Goal: Transaction & Acquisition: Obtain resource

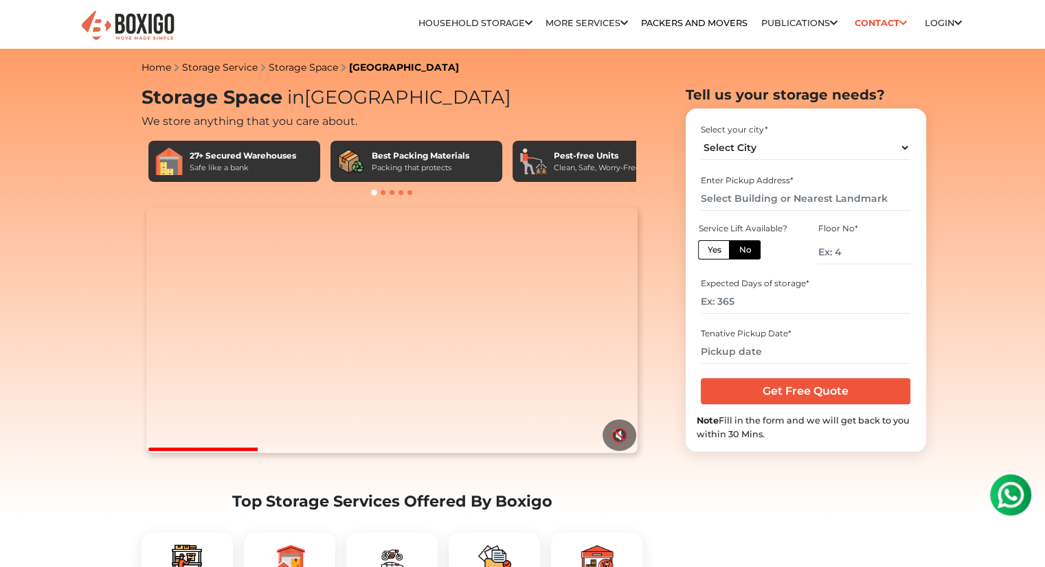
click at [715, 249] on label "Yes" at bounding box center [714, 249] width 32 height 19
click at [715, 249] on input "Yes" at bounding box center [711, 248] width 9 height 9
radio input "true"
click at [792, 145] on select "Select City [GEOGRAPHIC_DATA] [GEOGRAPHIC_DATA] [GEOGRAPHIC_DATA] [GEOGRAPHIC_D…" at bounding box center [806, 148] width 210 height 24
select select "[GEOGRAPHIC_DATA]"
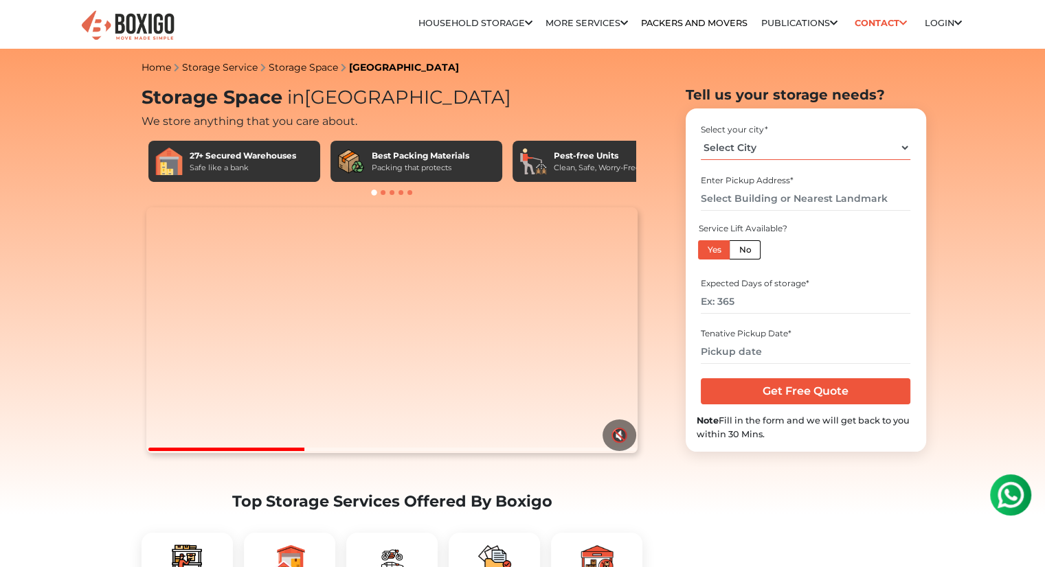
click at [701, 136] on select "Select City [GEOGRAPHIC_DATA] [GEOGRAPHIC_DATA] [GEOGRAPHIC_DATA] [GEOGRAPHIC_D…" at bounding box center [806, 148] width 210 height 24
click at [767, 193] on input "text" at bounding box center [806, 199] width 210 height 24
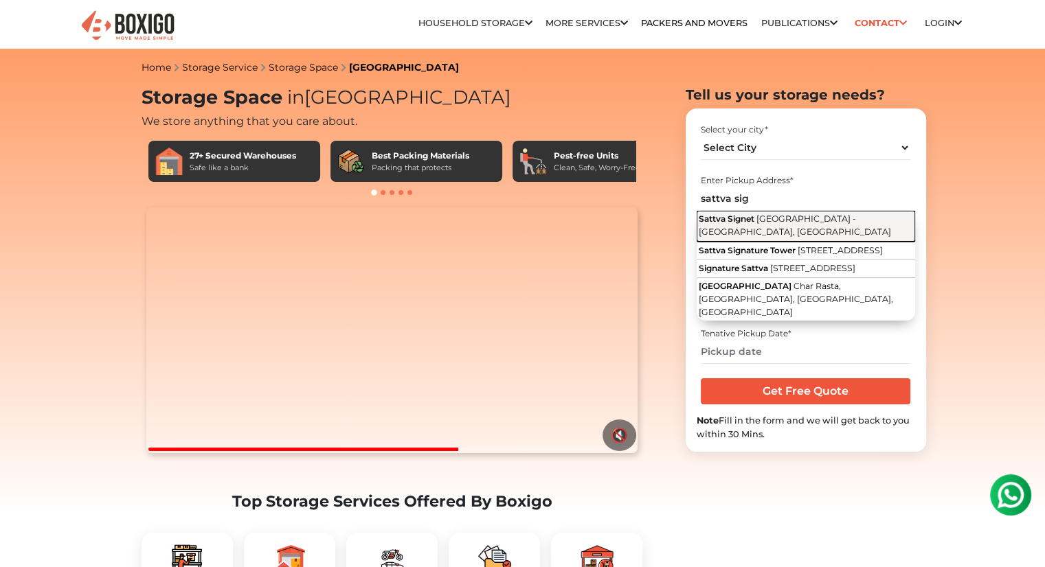
click at [756, 226] on button "Sattva Signet [GEOGRAPHIC_DATA] - [GEOGRAPHIC_DATA]" at bounding box center [806, 226] width 218 height 31
type input "Sattva Signet, [GEOGRAPHIC_DATA] - [GEOGRAPHIC_DATA], [GEOGRAPHIC_DATA]"
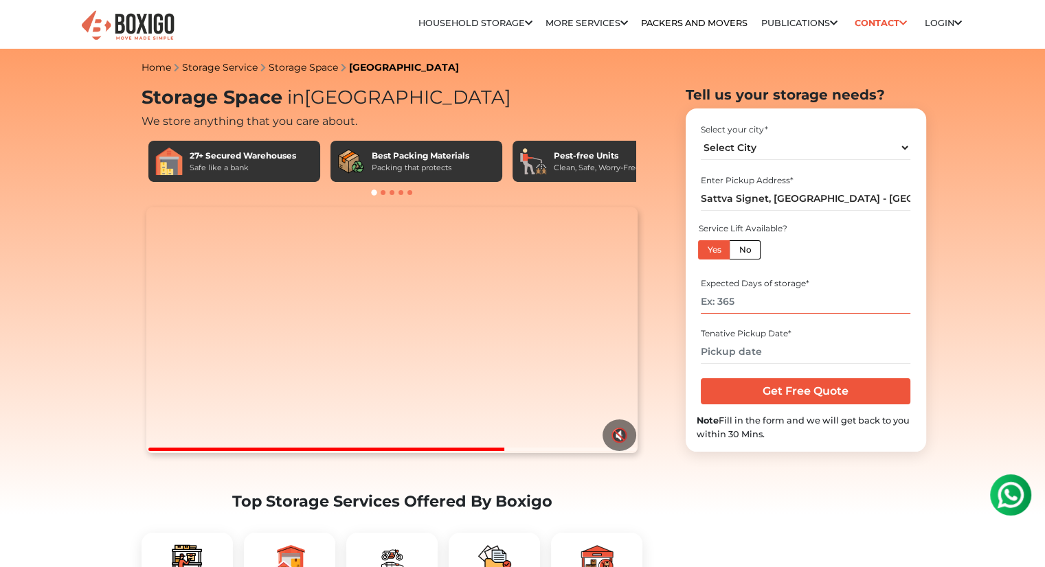
click at [737, 300] on input "number" at bounding box center [806, 302] width 210 height 24
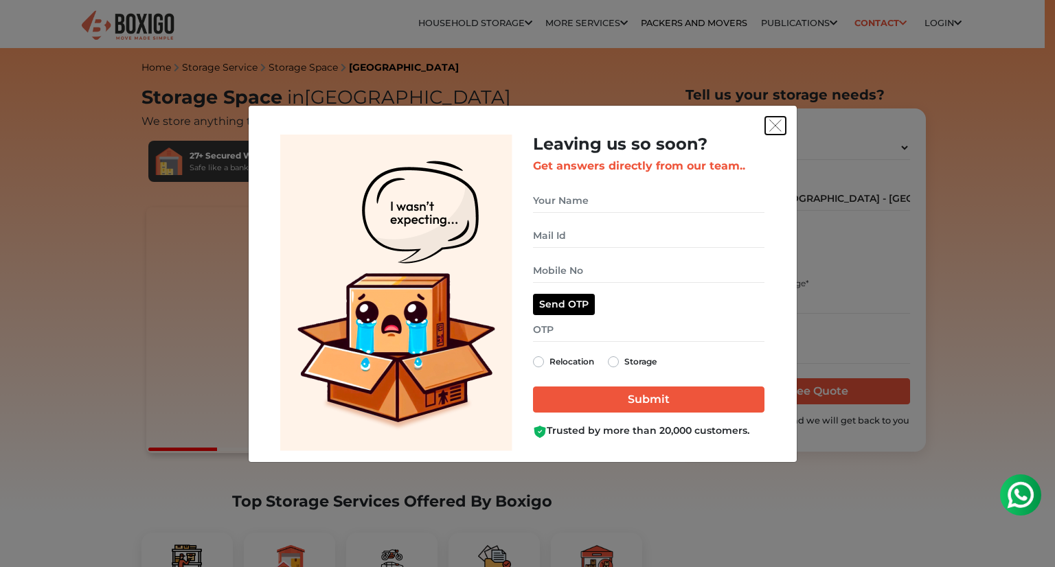
click at [774, 124] on img "get free quote dialog" at bounding box center [775, 126] width 12 height 12
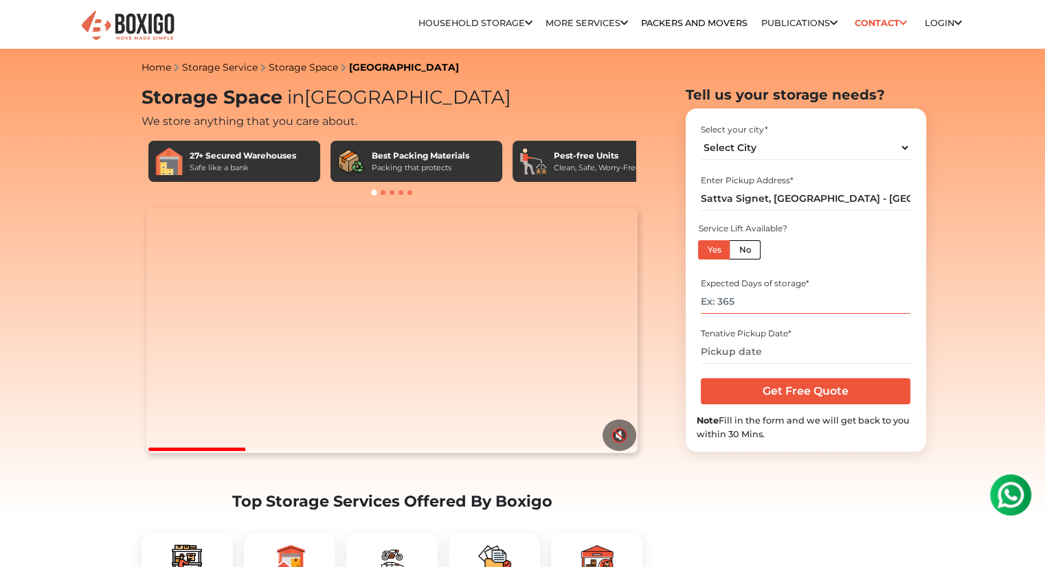
click at [769, 303] on input "number" at bounding box center [806, 302] width 210 height 24
type input "6"
type input "90"
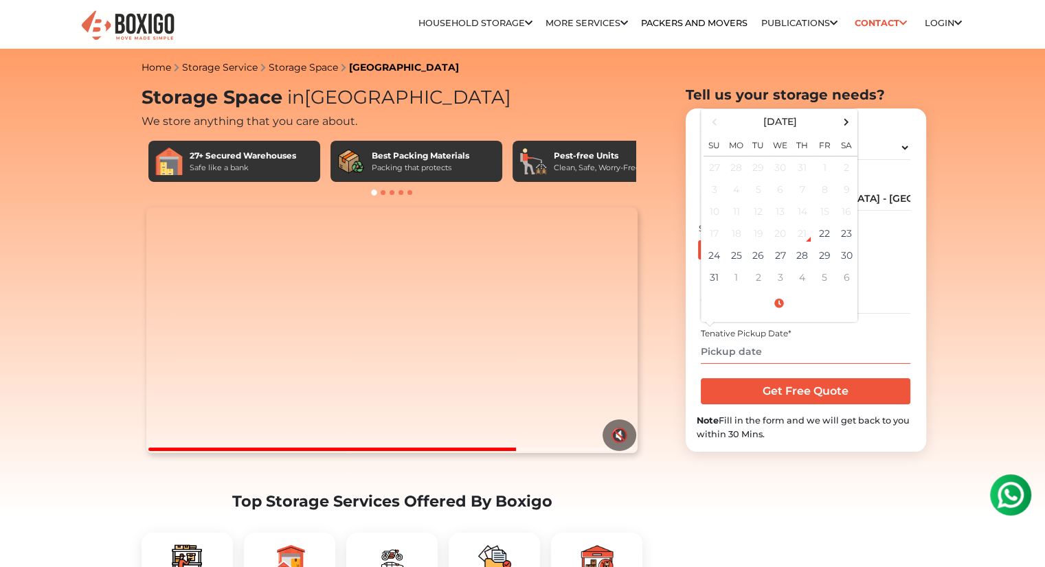
click at [761, 347] on input "text" at bounding box center [806, 352] width 210 height 24
click at [847, 120] on span at bounding box center [846, 122] width 19 height 19
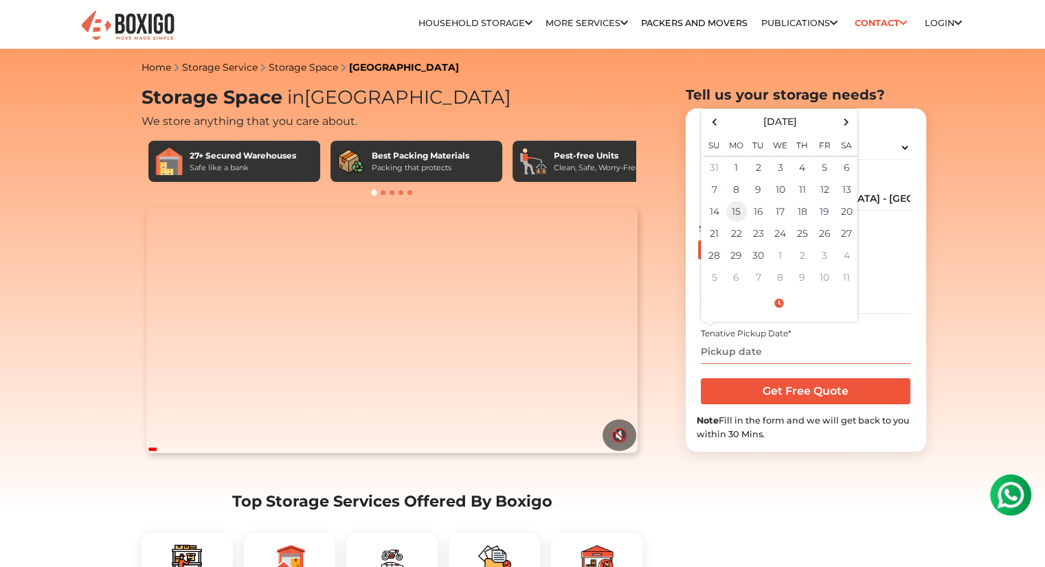
click at [742, 210] on td "15" at bounding box center [737, 212] width 22 height 22
type input "[DATE] 12:00 AM"
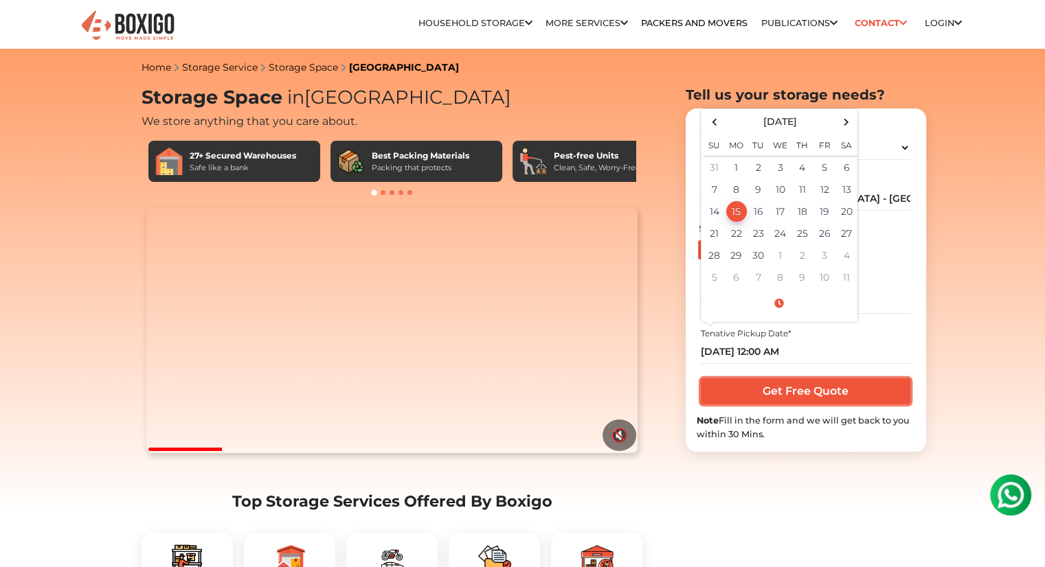
click at [764, 392] on input "Get Free Quote" at bounding box center [806, 392] width 210 height 26
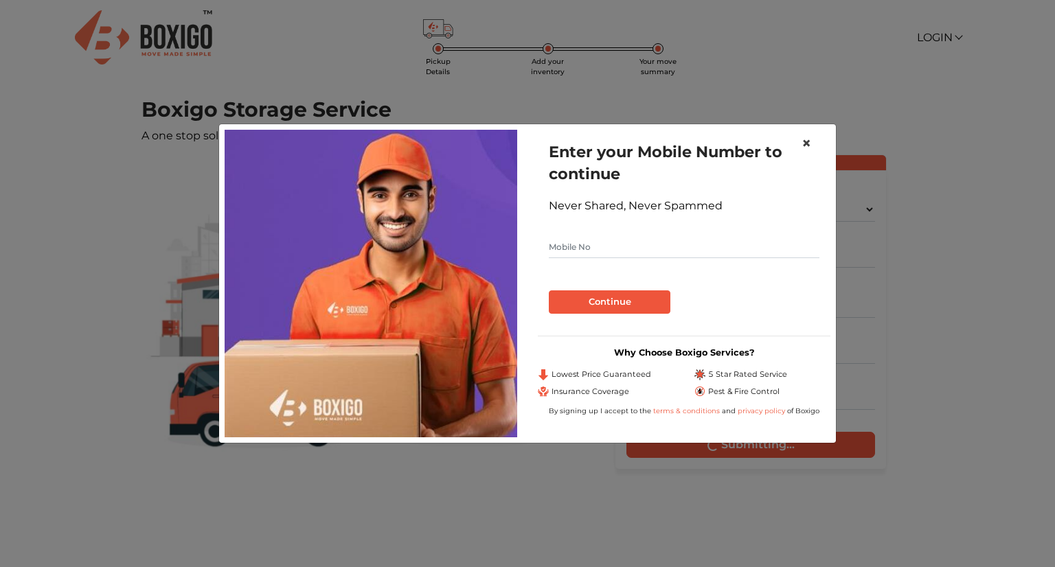
click at [805, 144] on span "×" at bounding box center [807, 143] width 10 height 20
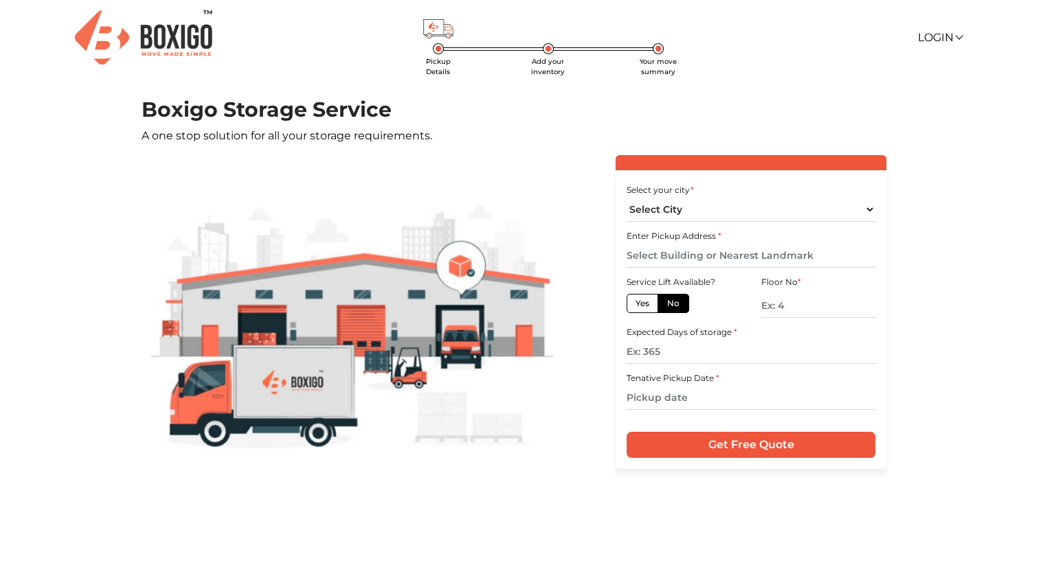
click at [170, 35] on img at bounding box center [143, 37] width 137 height 54
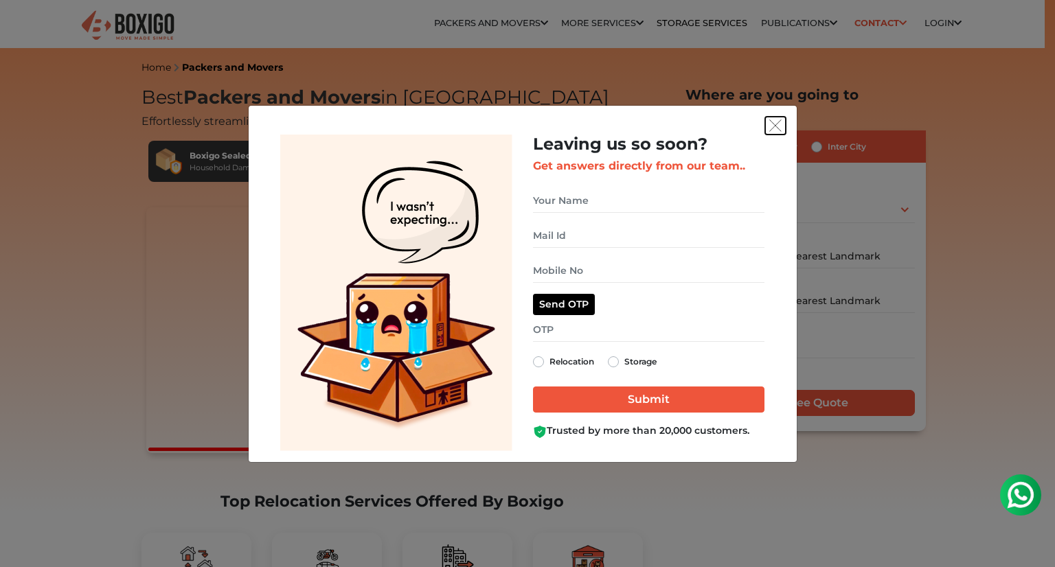
click at [774, 127] on img "get free quote dialog" at bounding box center [775, 126] width 12 height 12
